Goal: Task Accomplishment & Management: Manage account settings

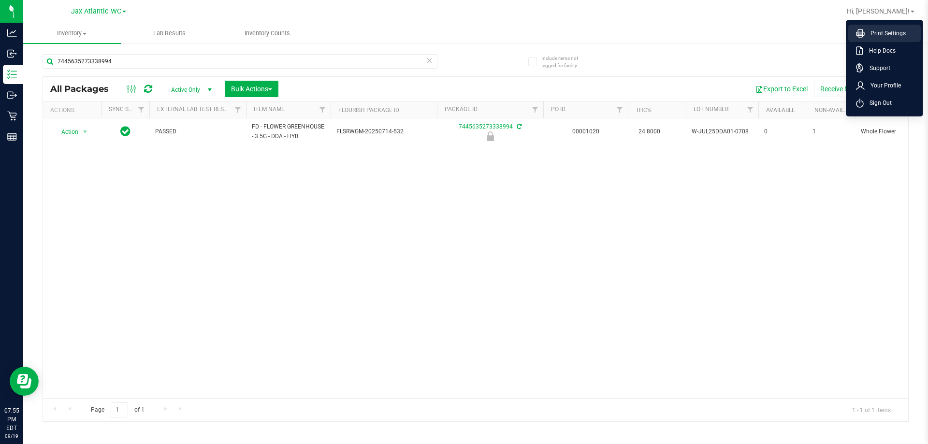
scroll to position [0, 423]
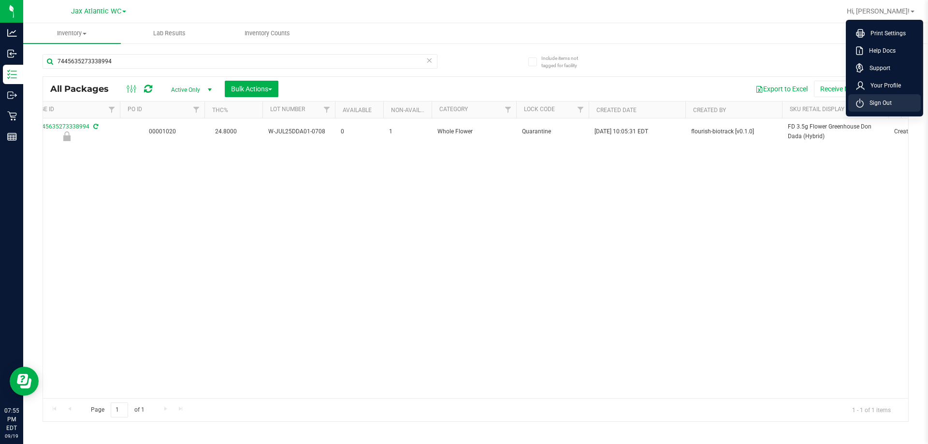
click at [889, 103] on span "Sign Out" at bounding box center [877, 103] width 28 height 10
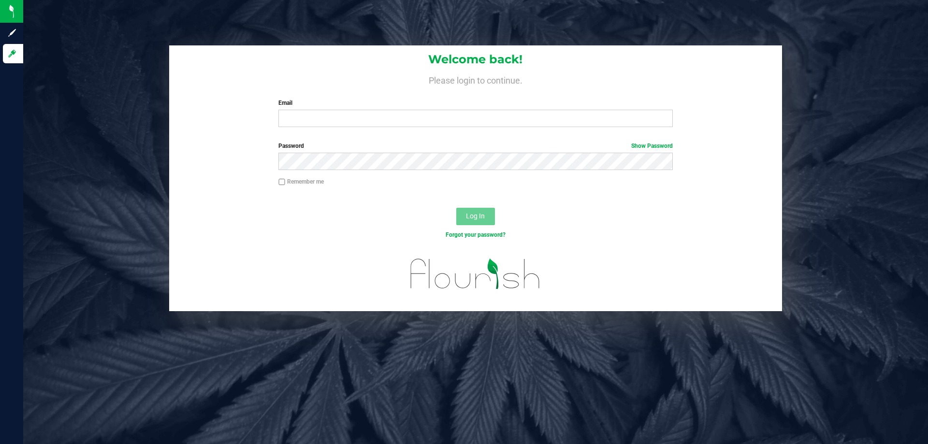
click at [289, 128] on div "Welcome back! Please login to continue. Email Required Please format your email…" at bounding box center [475, 89] width 613 height 89
click at [286, 128] on div "Welcome back! Please login to continue. Email Required Please format your email…" at bounding box center [475, 89] width 613 height 89
click at [288, 111] on input "Email" at bounding box center [475, 118] width 394 height 17
type input "[EMAIL_ADDRESS][DOMAIN_NAME]"
click at [313, 154] on div "Password Show Password" at bounding box center [475, 156] width 408 height 29
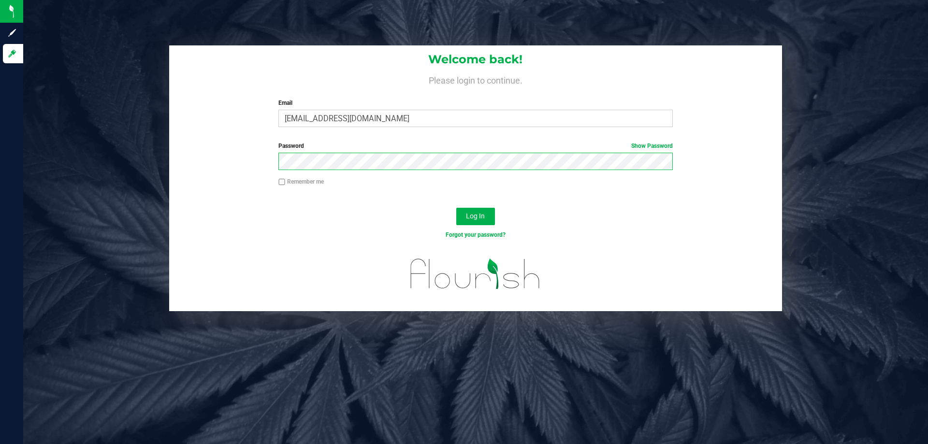
click at [456, 208] on button "Log In" at bounding box center [475, 216] width 39 height 17
